Goal: Information Seeking & Learning: Learn about a topic

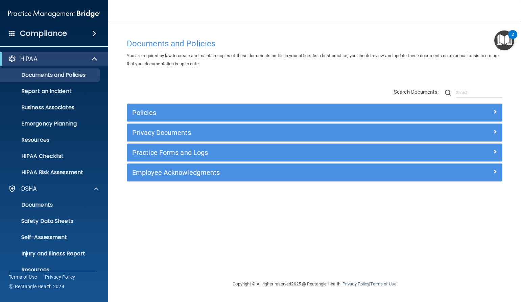
scroll to position [48, 0]
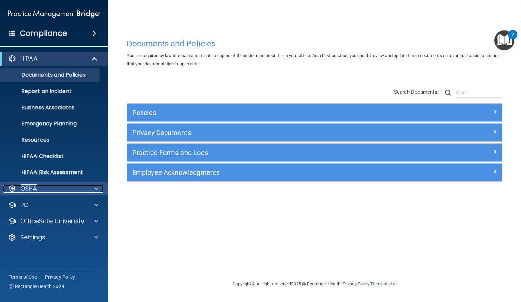
click at [98, 191] on span at bounding box center [96, 189] width 4 height 8
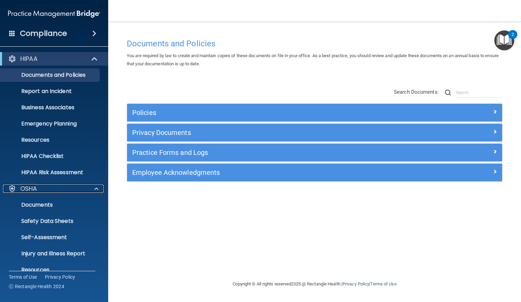
scroll to position [60, 0]
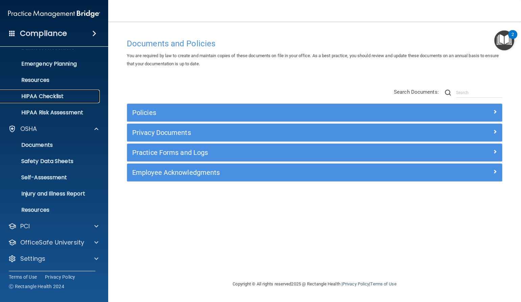
click at [51, 96] on p "HIPAA Checklist" at bounding box center [50, 96] width 92 height 7
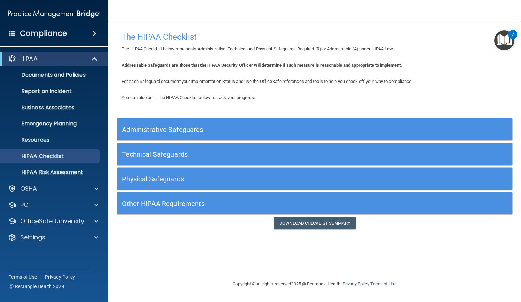
click at [92, 33] on span at bounding box center [94, 33] width 4 height 8
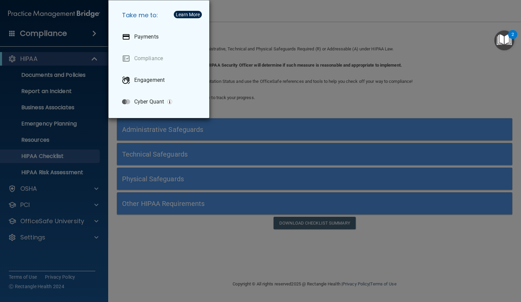
click at [359, 89] on div "Take me to: Payments Compliance Engagement Cyber Quant" at bounding box center [260, 151] width 521 height 302
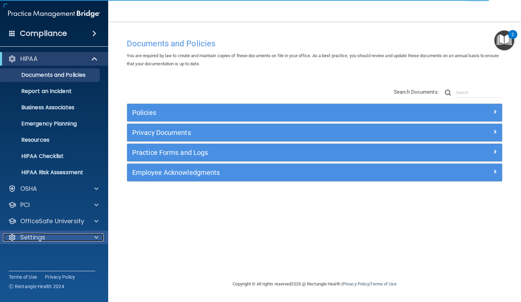
click at [89, 236] on div at bounding box center [95, 237] width 17 height 8
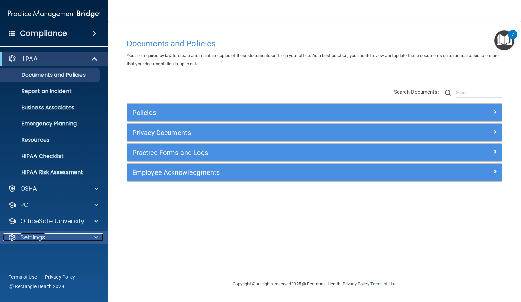
click at [97, 237] on span at bounding box center [96, 237] width 4 height 8
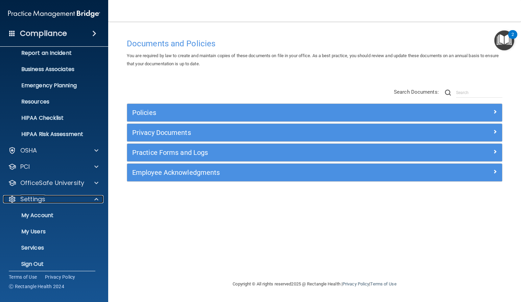
scroll to position [44, 0]
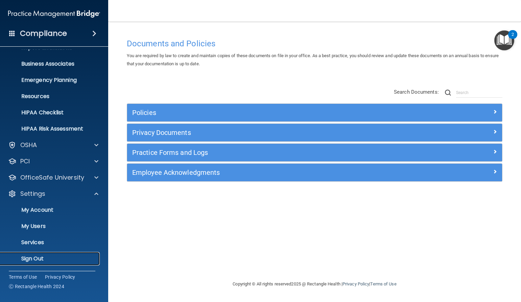
click at [40, 261] on p "Sign Out" at bounding box center [50, 258] width 92 height 7
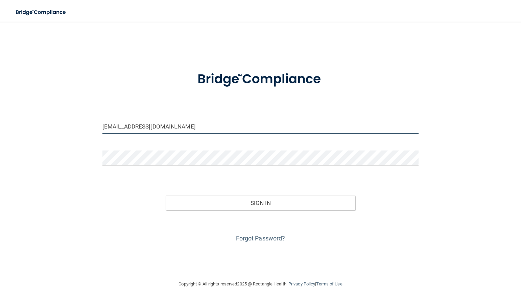
drag, startPoint x: 188, startPoint y: 125, endPoint x: 63, endPoint y: 135, distance: 125.4
click at [63, 135] on div "[EMAIL_ADDRESS][DOMAIN_NAME] Invalid email/password. You don't have permission …" at bounding box center [261, 150] width 494 height 245
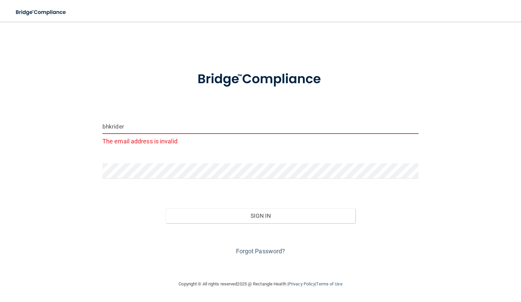
type input "[EMAIL_ADDRESS][DOMAIN_NAME]"
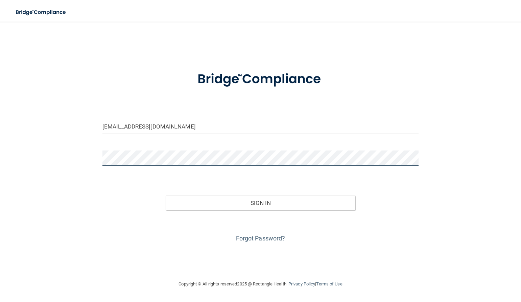
click at [56, 158] on div "[EMAIL_ADDRESS][DOMAIN_NAME] Invalid email/password. You don't have permission …" at bounding box center [261, 150] width 494 height 245
click at [92, 168] on div "[EMAIL_ADDRESS][DOMAIN_NAME] Invalid email/password. You don't have permission …" at bounding box center [261, 150] width 494 height 245
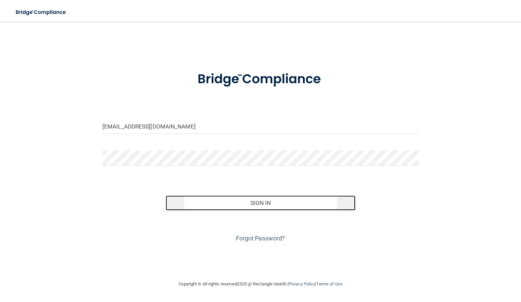
click at [261, 204] on button "Sign In" at bounding box center [261, 202] width 190 height 15
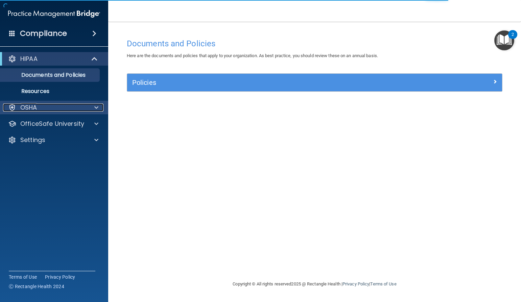
click at [93, 108] on div at bounding box center [95, 107] width 17 height 8
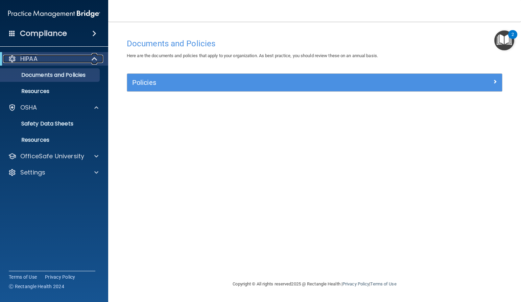
click at [92, 56] on span at bounding box center [95, 59] width 6 height 8
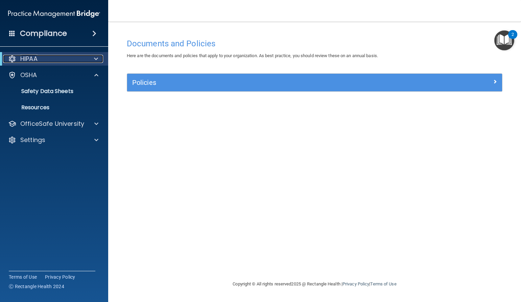
click at [92, 56] on div at bounding box center [95, 59] width 17 height 8
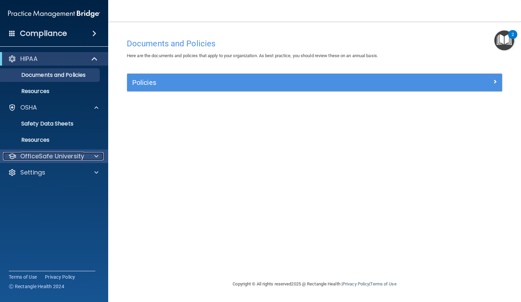
click at [95, 158] on span at bounding box center [96, 156] width 4 height 8
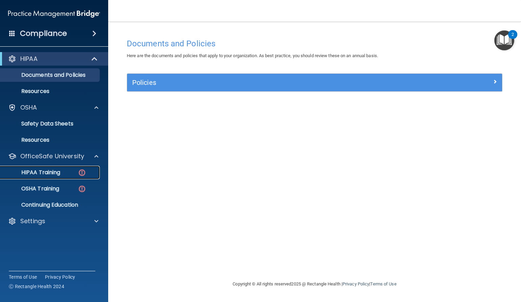
click at [43, 173] on p "HIPAA Training" at bounding box center [32, 172] width 56 height 7
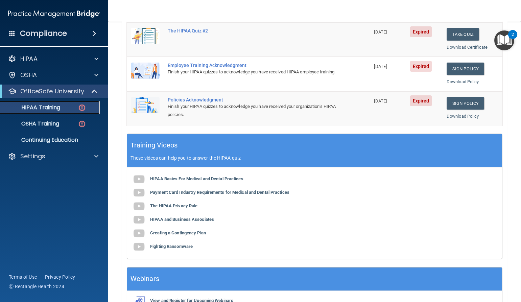
scroll to position [207, 0]
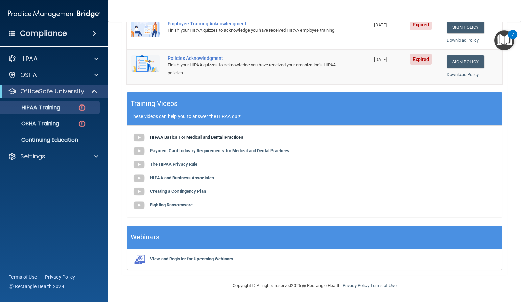
click at [178, 139] on b "HIPAA Basics For Medical and Dental Practices" at bounding box center [196, 137] width 93 height 5
